Goal: Find specific page/section: Find specific page/section

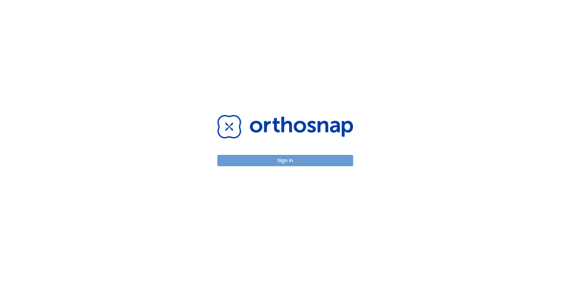
click at [272, 163] on button "Sign in" at bounding box center [285, 160] width 136 height 11
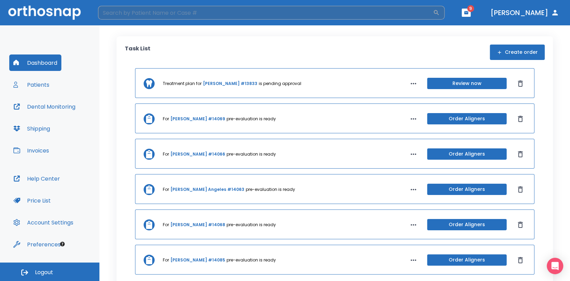
click at [145, 13] on input "search" at bounding box center [265, 13] width 335 height 14
type input "[PERSON_NAME]"
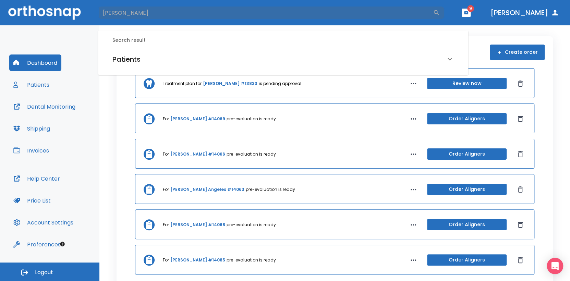
click at [129, 61] on h6 "Patients" at bounding box center [126, 59] width 28 height 11
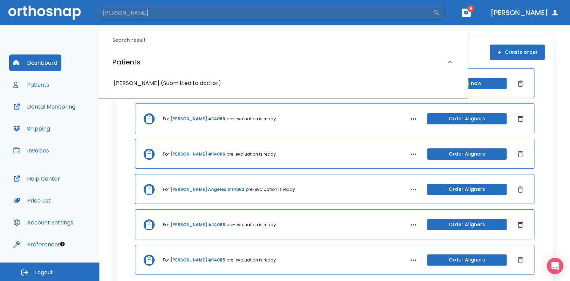
click at [128, 84] on h6 "[PERSON_NAME] (Submitted to doctor)" at bounding box center [283, 84] width 339 height 10
